Goal: Information Seeking & Learning: Learn about a topic

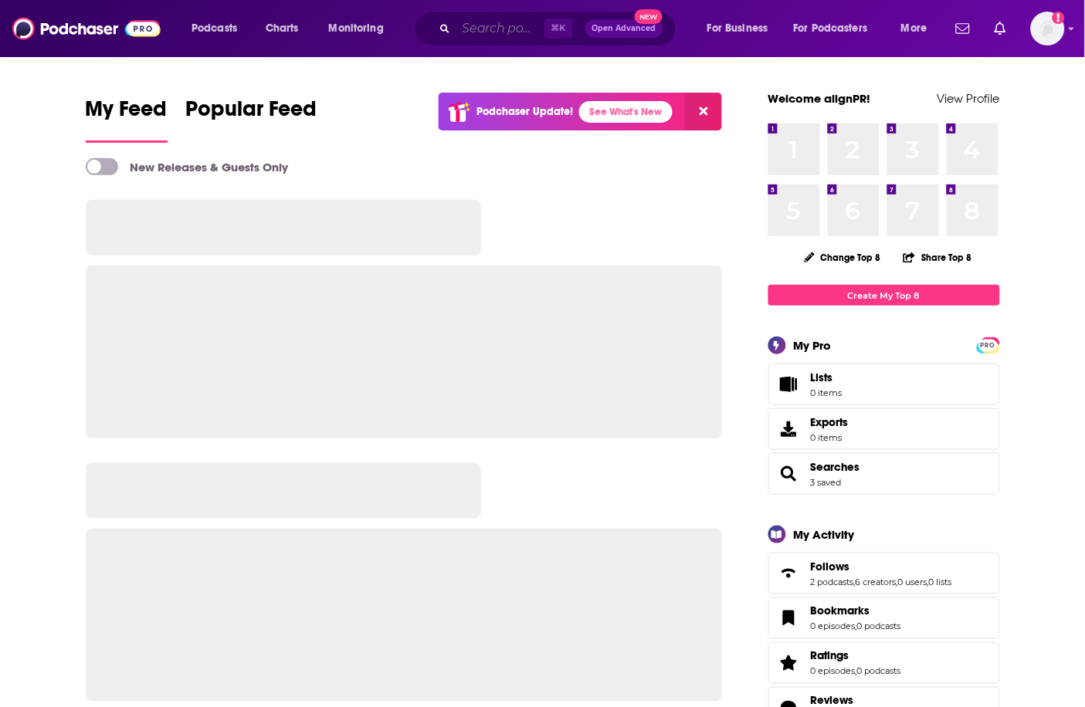
click at [474, 39] on input "Search podcasts, credits, & more..." at bounding box center [500, 28] width 88 height 25
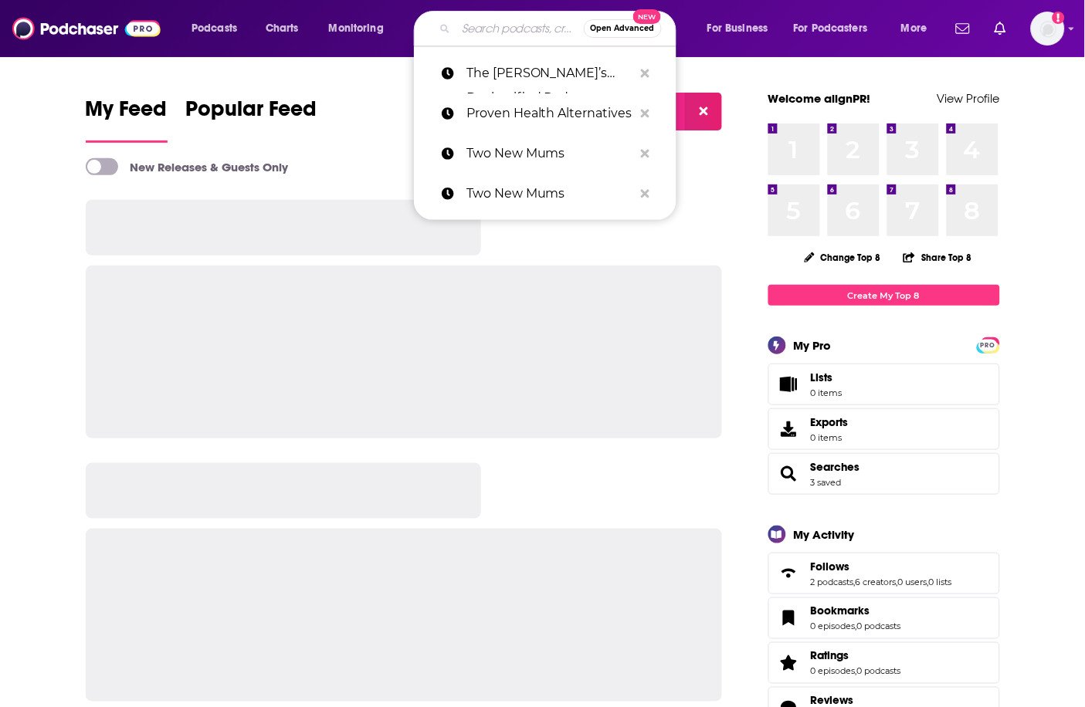
paste input "Fortify Wellness"
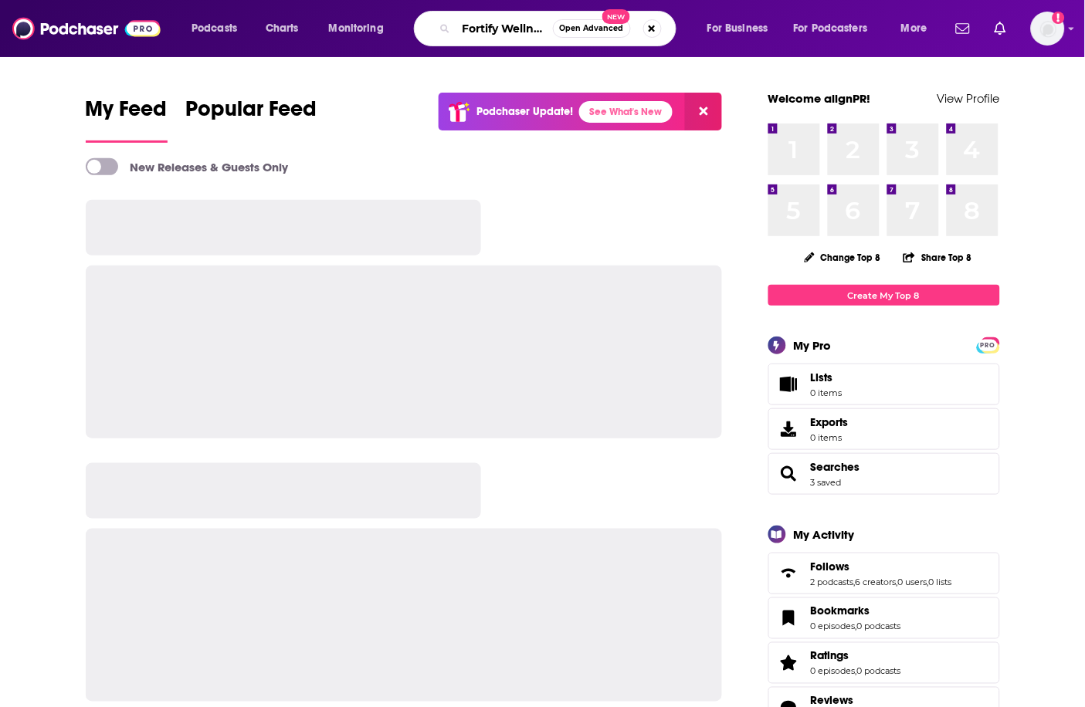
type input "Fortify Wellness"
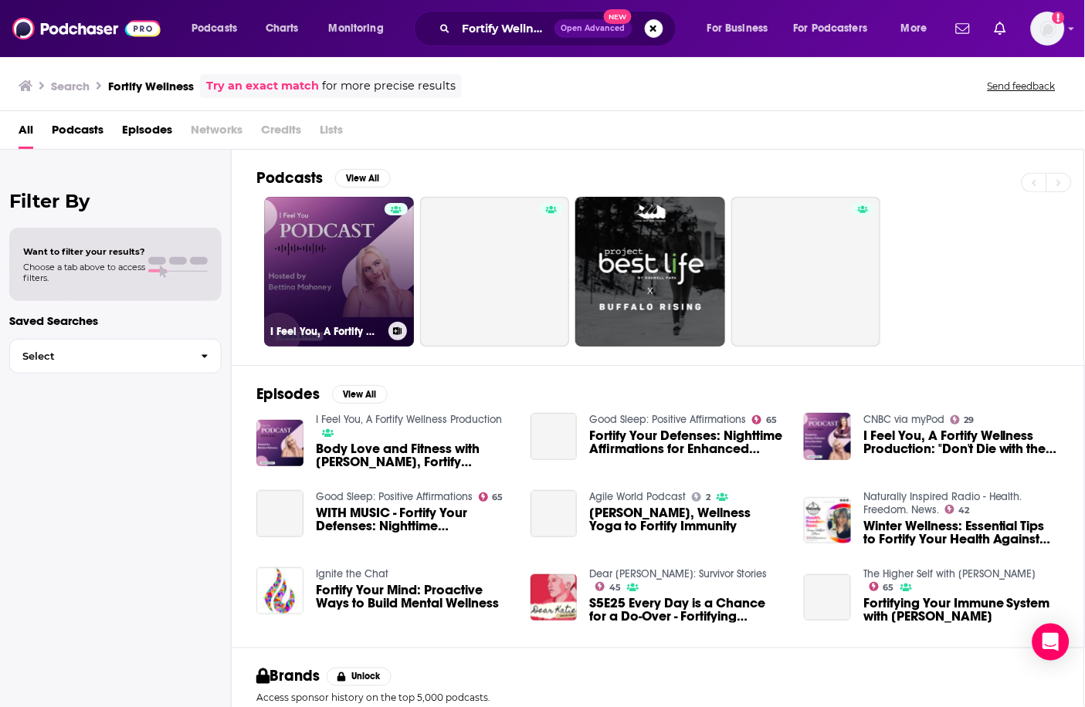
click at [364, 243] on link "I Feel You, A Fortify Wellness Production" at bounding box center [339, 272] width 150 height 150
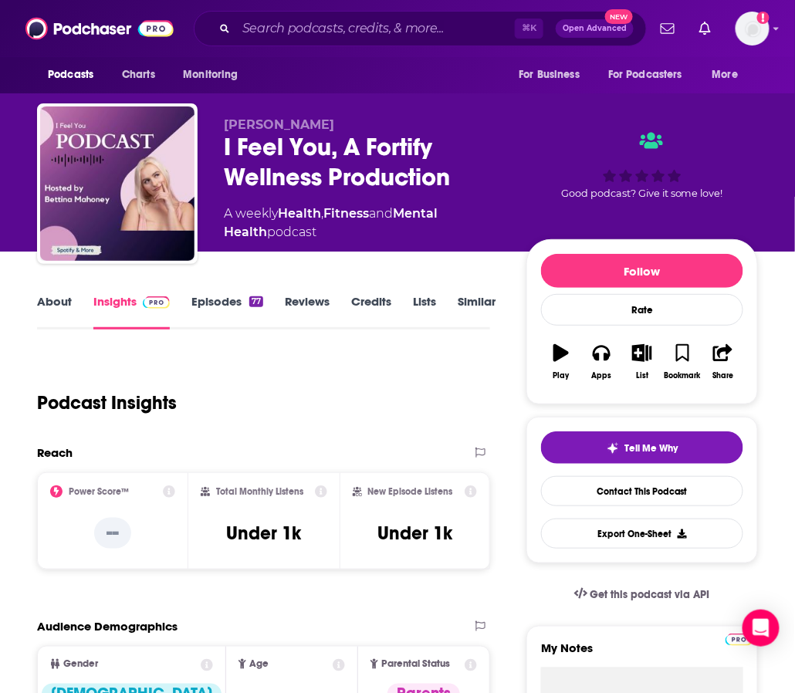
click at [59, 314] on link "About" at bounding box center [54, 312] width 35 height 36
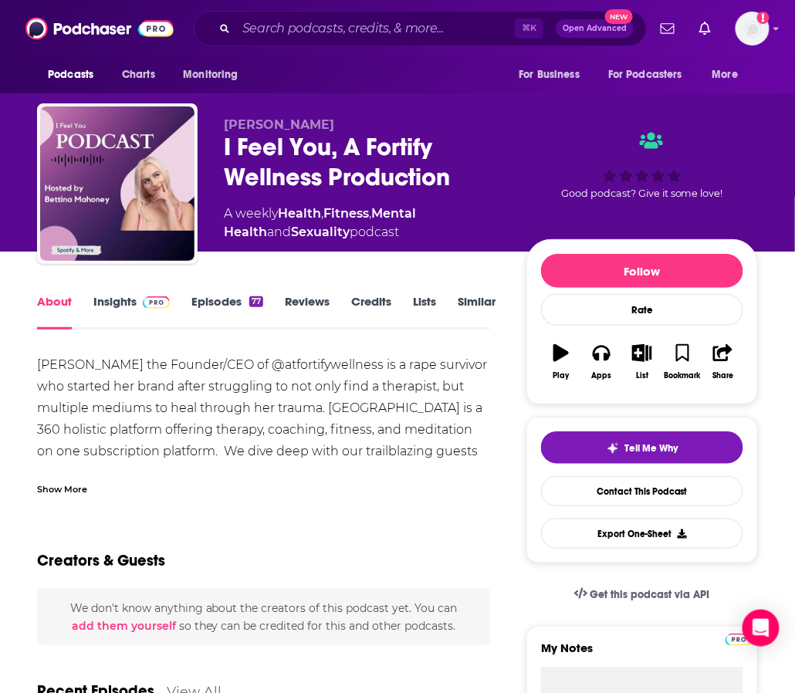
click at [114, 301] on link "Insights" at bounding box center [131, 312] width 76 height 36
